Goal: Use online tool/utility: Utilize a website feature to perform a specific function

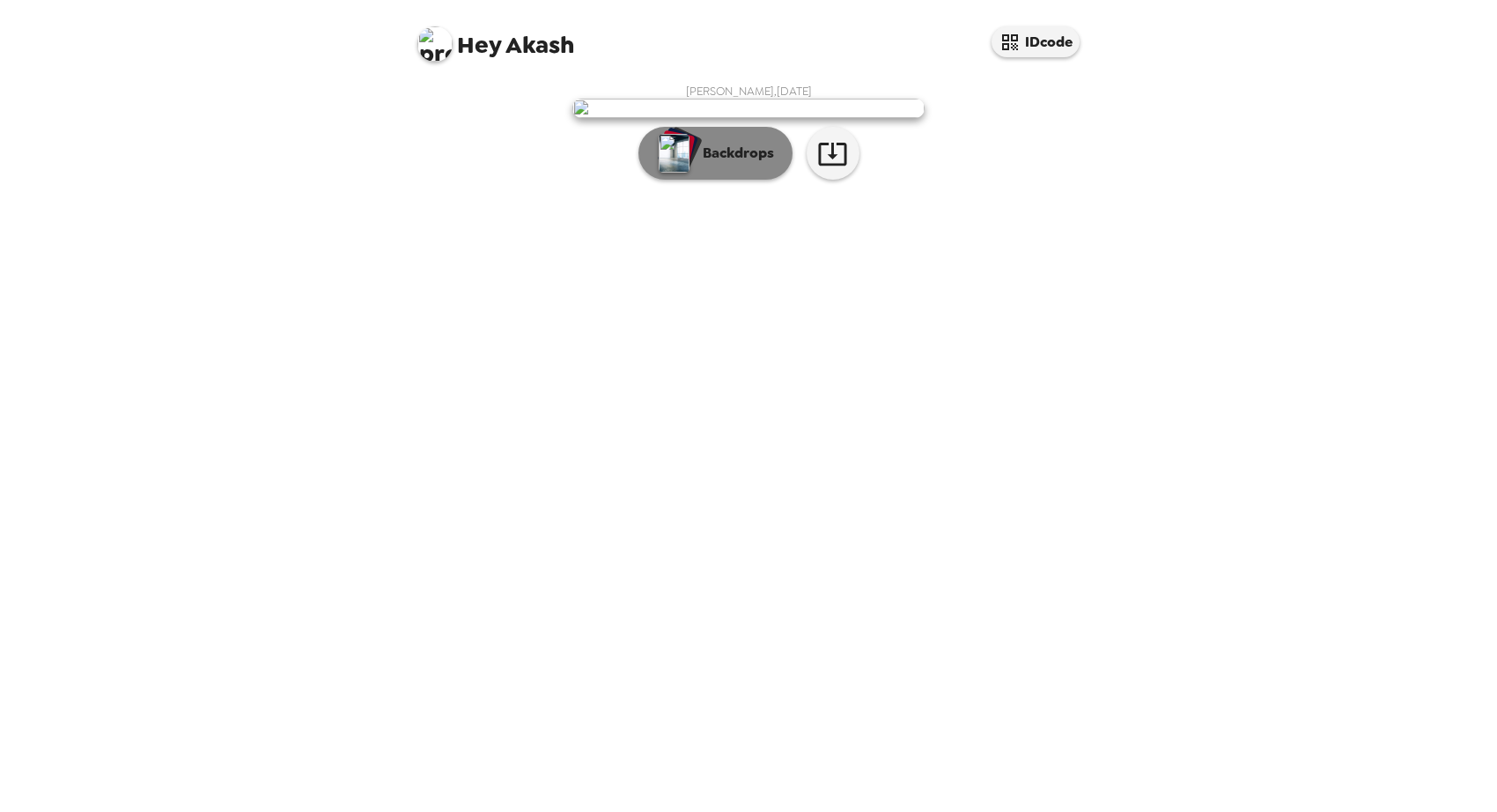
click at [774, 179] on button "Backdrops" at bounding box center [715, 153] width 154 height 52
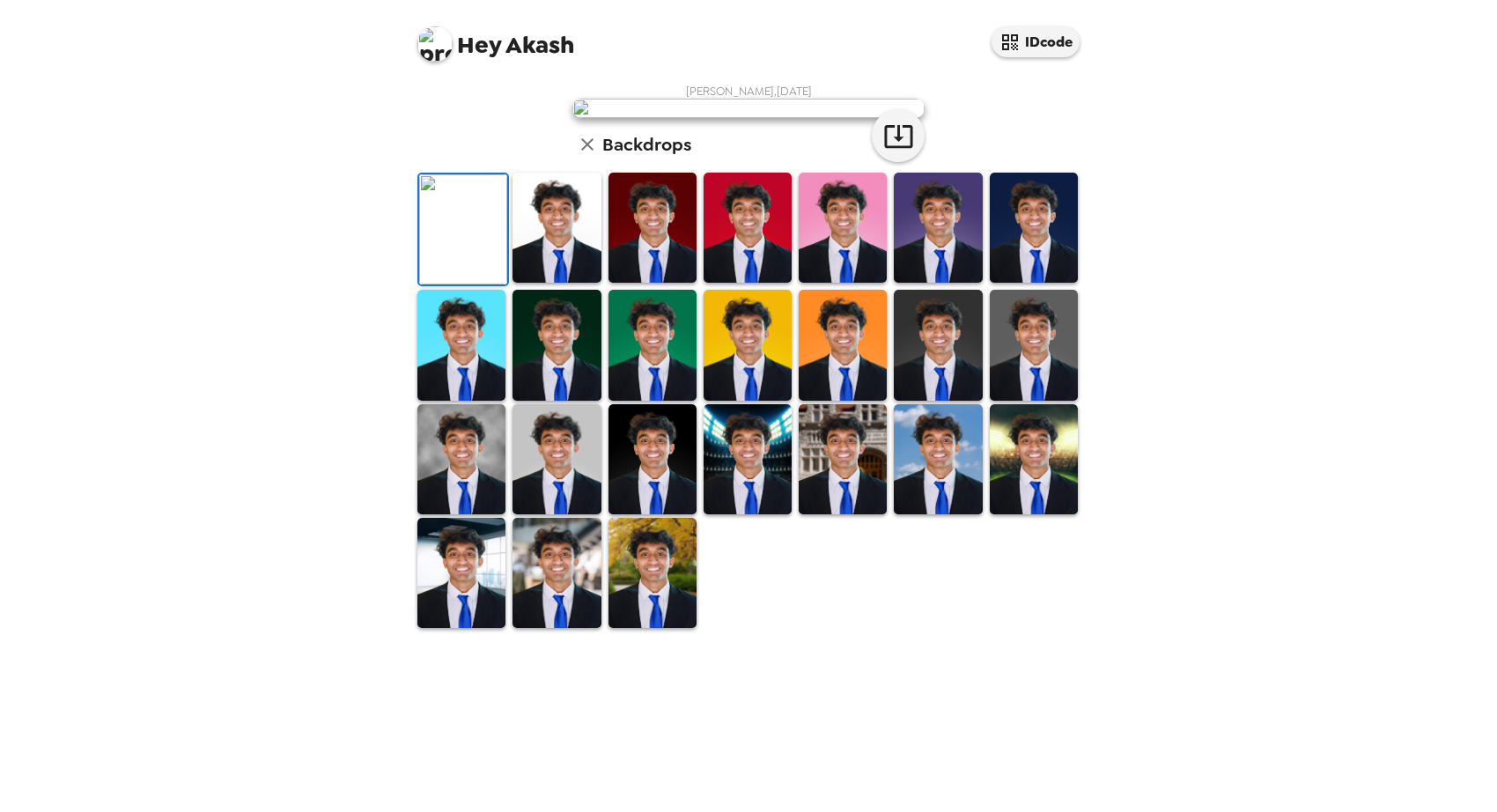
scroll to position [49, 0]
click at [580, 282] on img at bounding box center [556, 227] width 88 height 110
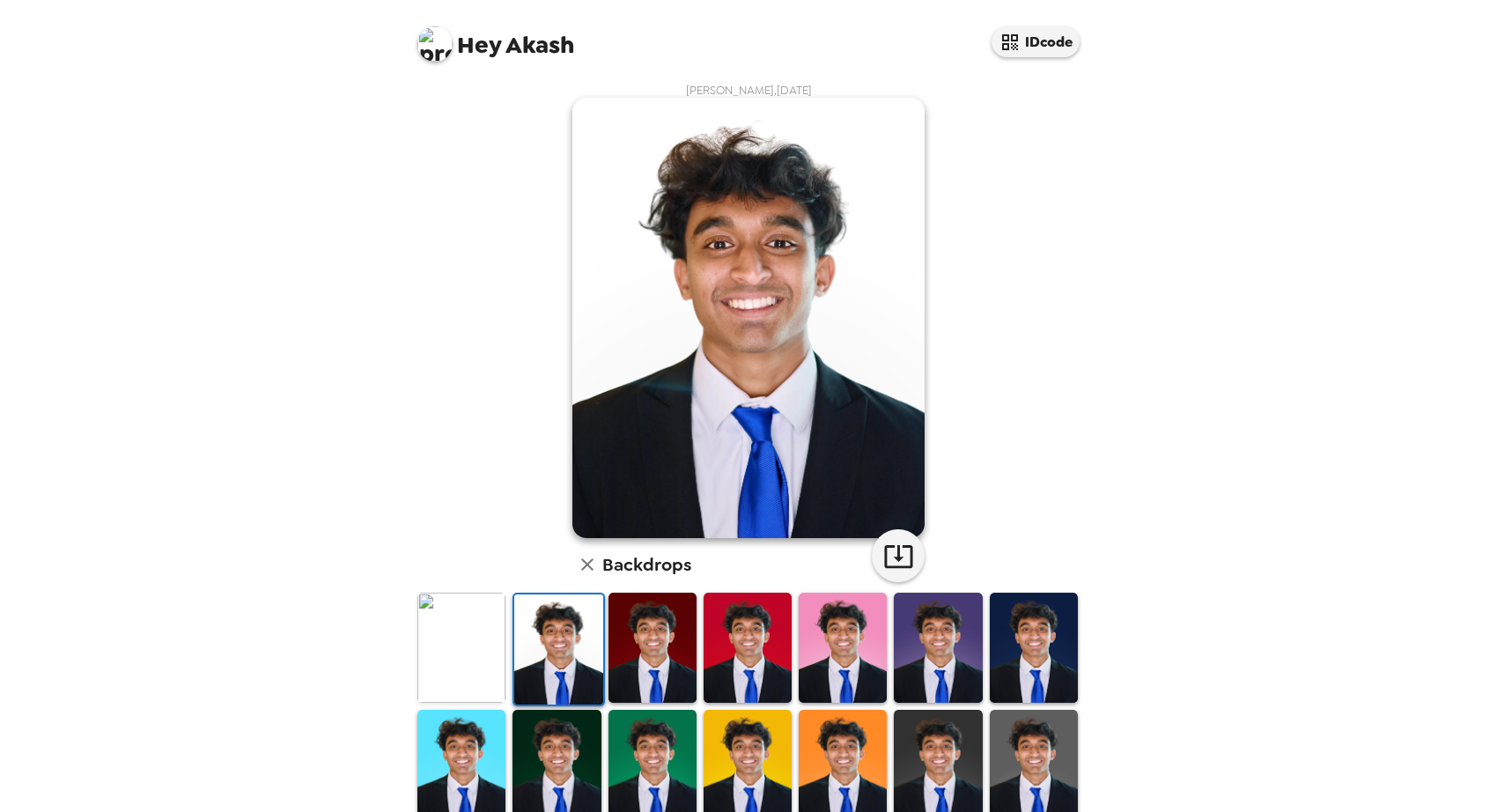
scroll to position [12, 0]
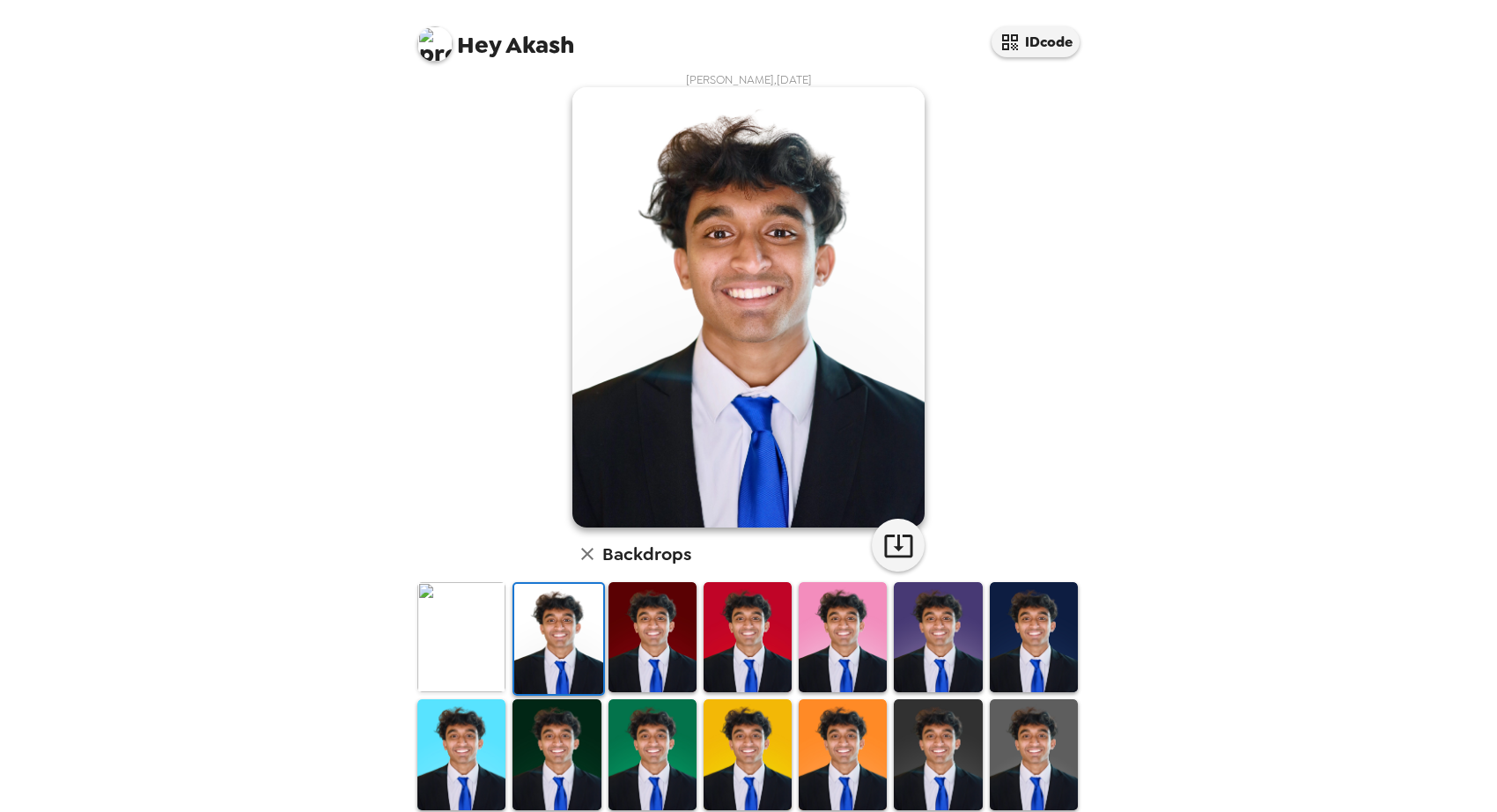
click at [632, 654] on img at bounding box center [652, 636] width 88 height 110
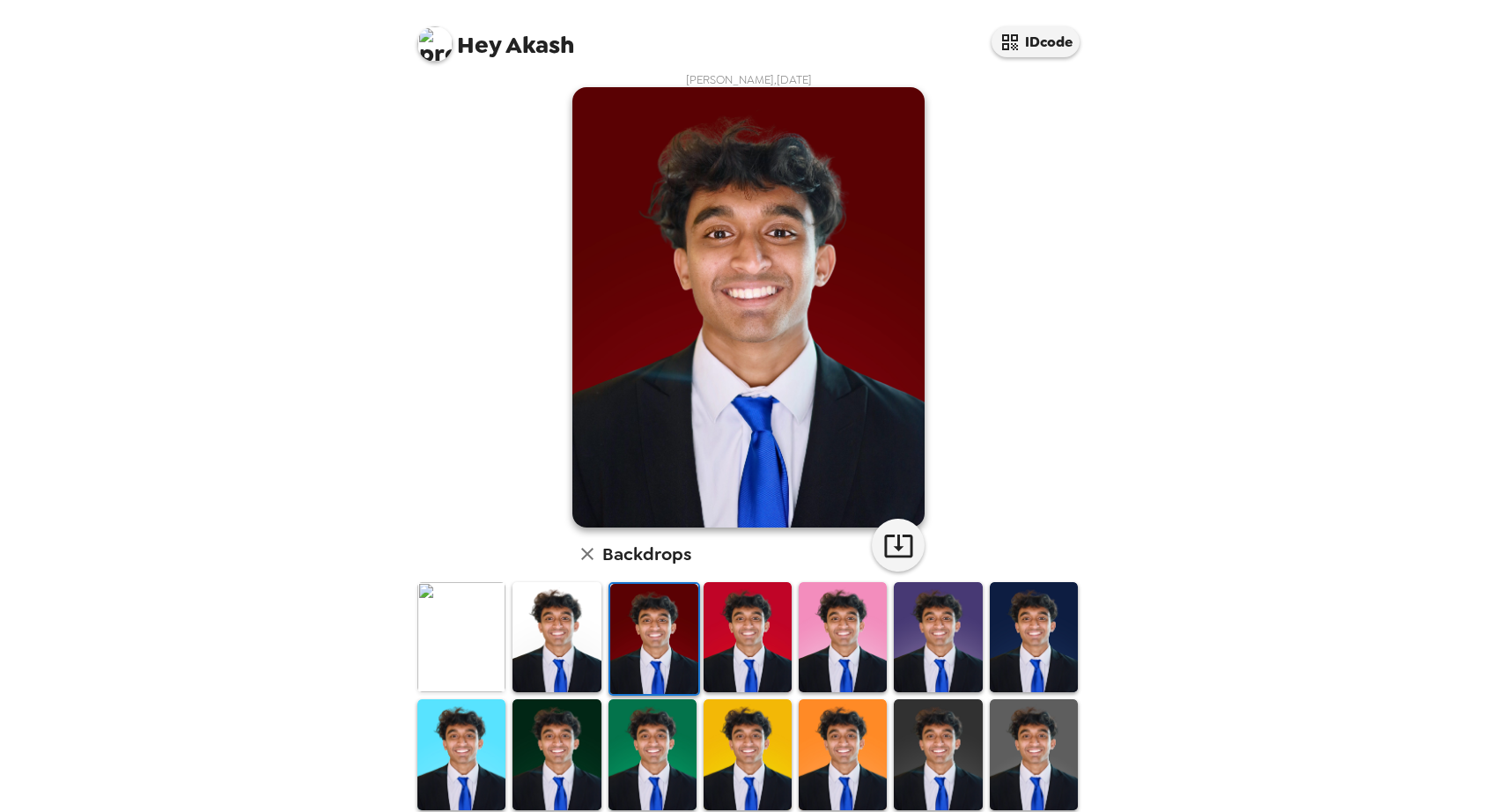
click at [548, 746] on img at bounding box center [556, 753] width 88 height 110
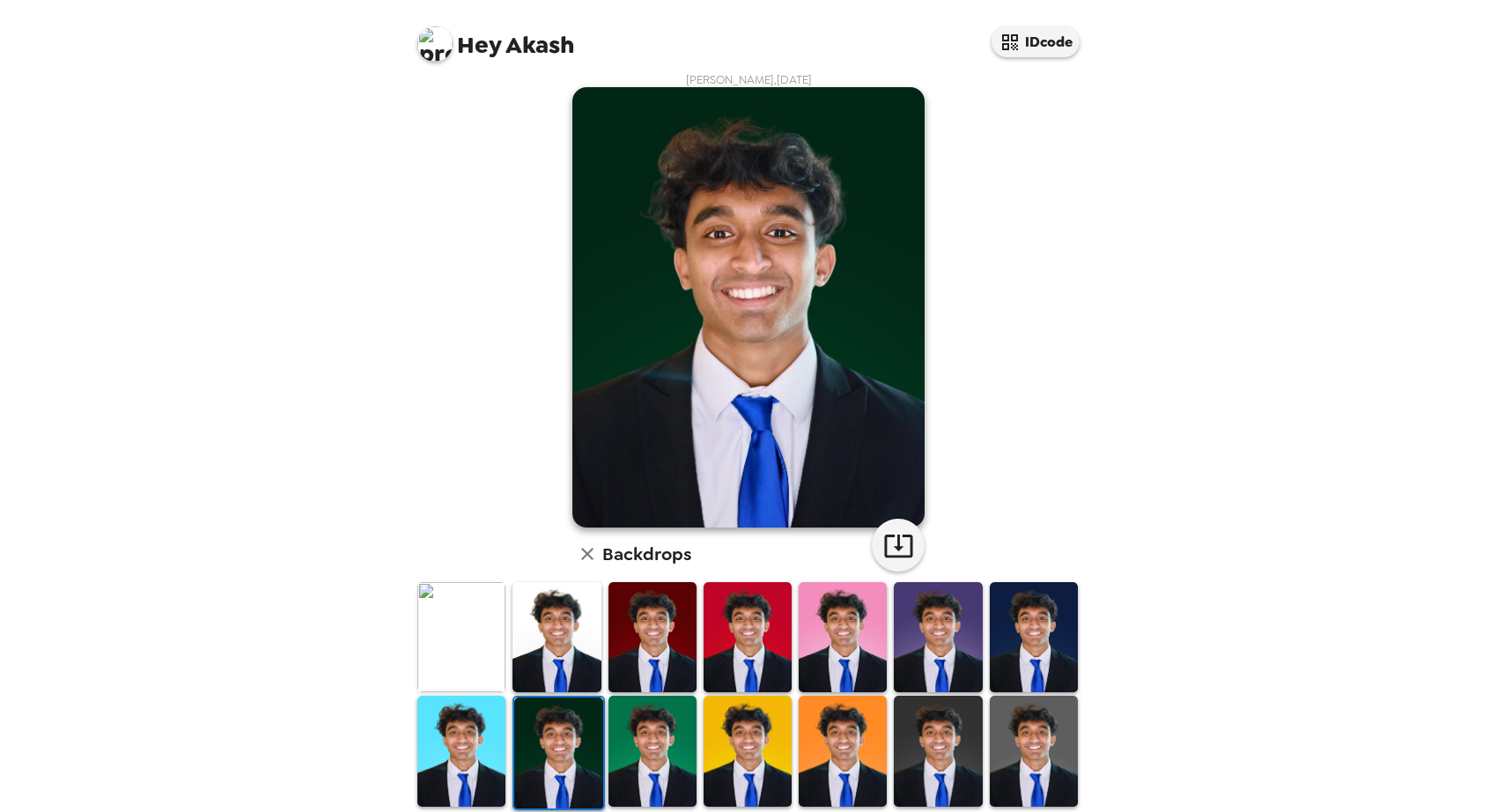
click at [559, 632] on img at bounding box center [556, 636] width 88 height 110
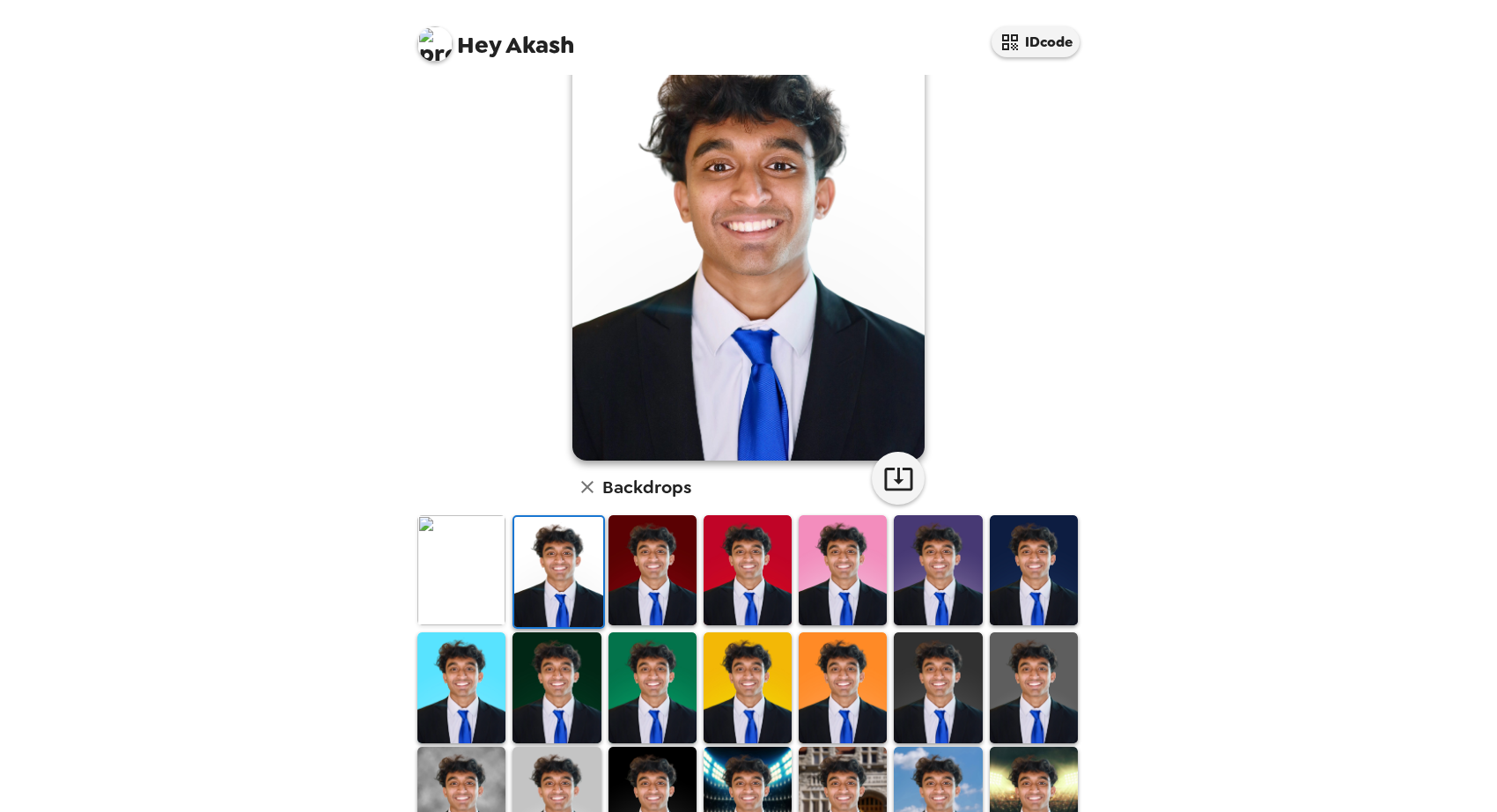
scroll to position [0, 0]
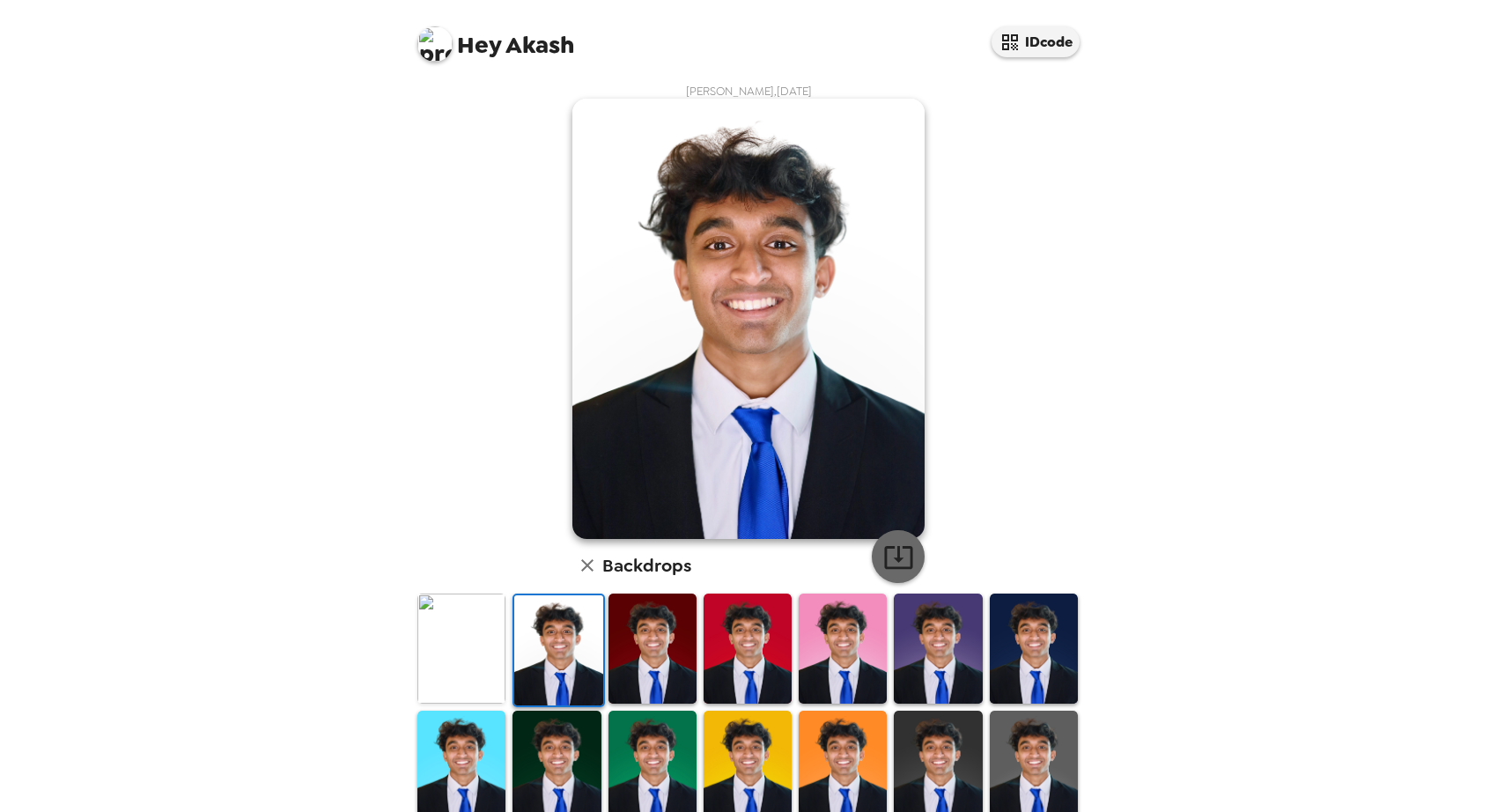
click at [902, 558] on icon "button" at bounding box center [897, 558] width 28 height 23
